Goal: Task Accomplishment & Management: Manage account settings

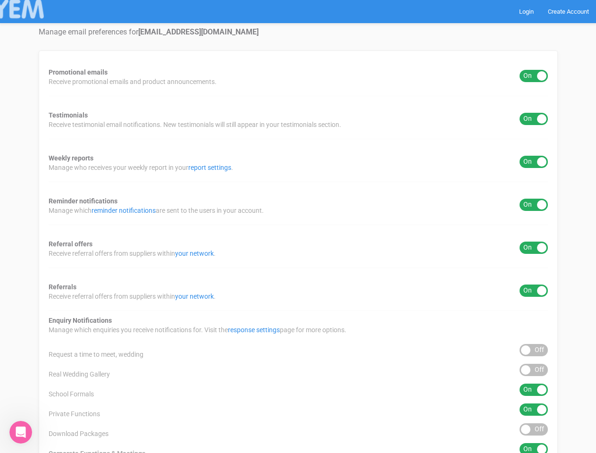
click at [298, 227] on div "Promotional emails ON OFF Receive promotional emails and product announcements.…" at bounding box center [298, 351] width 519 height 601
click at [534, 76] on div "ON OFF" at bounding box center [534, 76] width 28 height 12
click at [534, 119] on div "ON OFF" at bounding box center [534, 119] width 28 height 12
click at [534, 162] on div "ON OFF" at bounding box center [534, 162] width 28 height 12
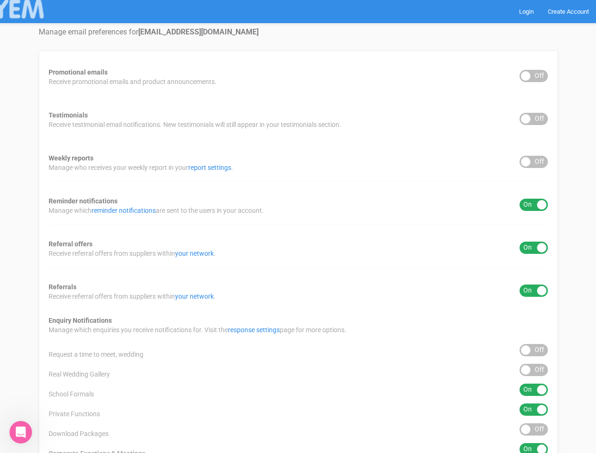
click at [534, 205] on div "ON OFF" at bounding box center [534, 205] width 28 height 12
click at [534, 248] on div "ON OFF" at bounding box center [534, 248] width 28 height 12
click at [534, 291] on div "ON OFF" at bounding box center [534, 291] width 28 height 12
click at [534, 350] on div "ON OFF" at bounding box center [534, 350] width 28 height 12
click at [534, 370] on div "ON OFF" at bounding box center [534, 370] width 28 height 12
